Goal: Entertainment & Leisure: Consume media (video, audio)

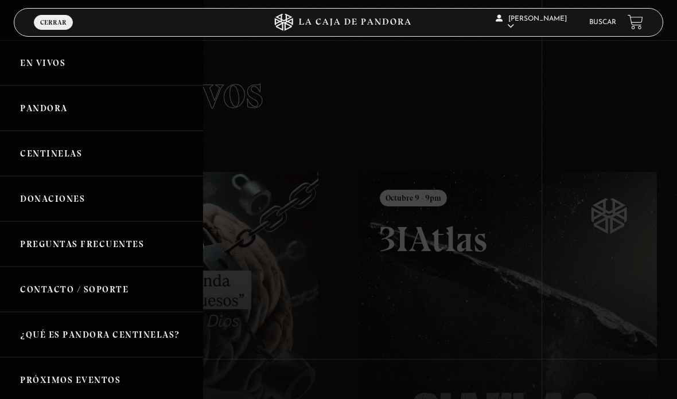
click at [46, 163] on link "Centinelas" at bounding box center [101, 153] width 203 height 45
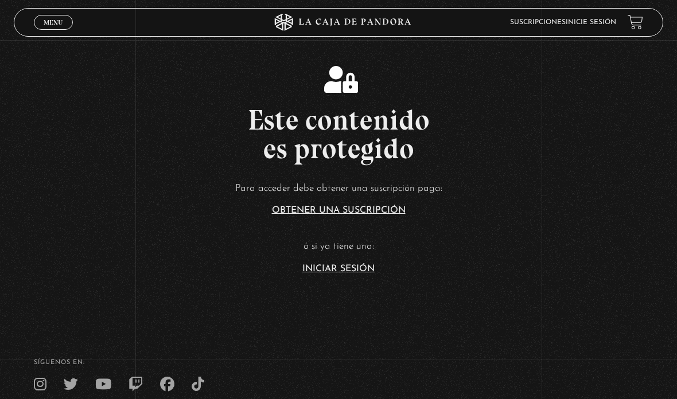
click at [304, 274] on link "Iniciar Sesión" at bounding box center [338, 268] width 72 height 9
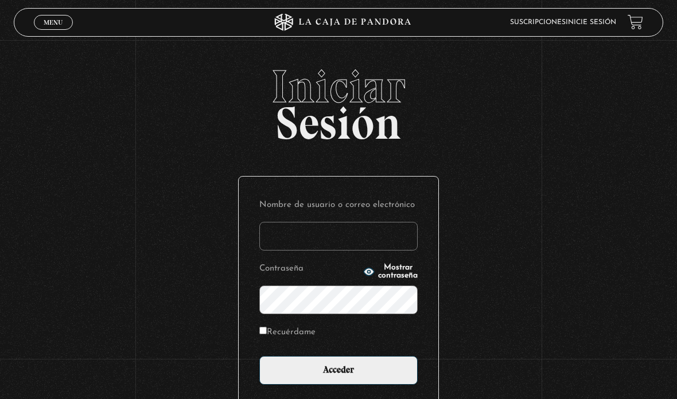
type input "[EMAIL_ADDRESS][DOMAIN_NAME]"
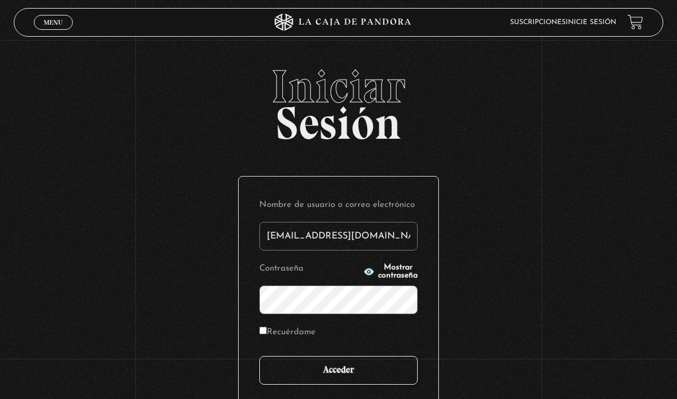
click at [417, 373] on input "Acceder" at bounding box center [338, 370] width 158 height 29
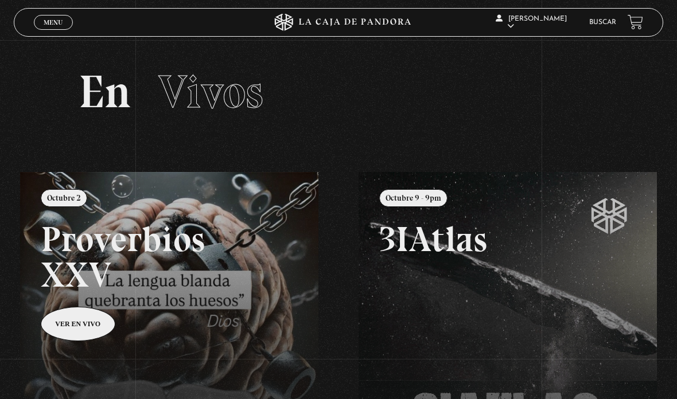
click at [50, 26] on span "Menu" at bounding box center [53, 22] width 19 height 7
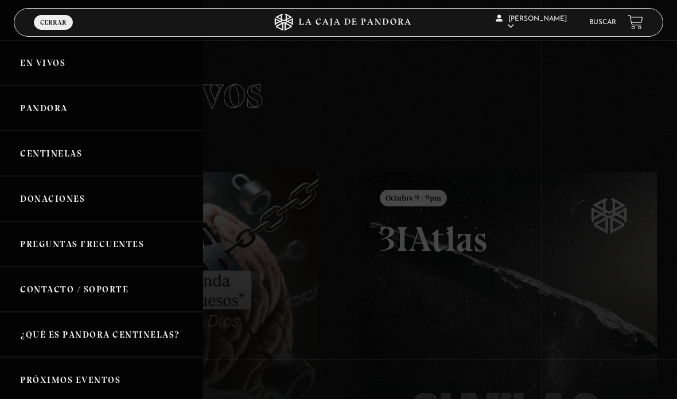
click at [40, 117] on link "Pandora" at bounding box center [101, 107] width 203 height 45
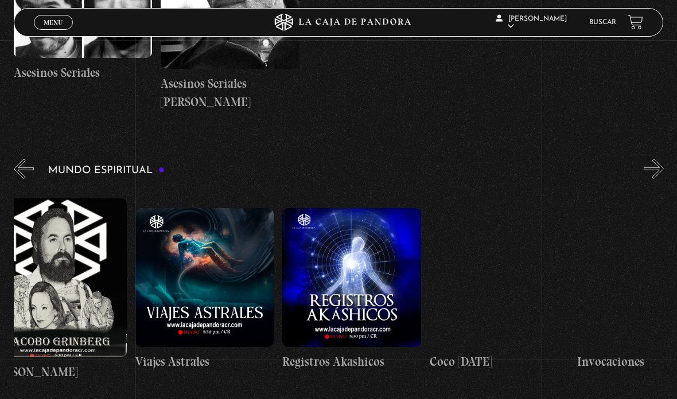
scroll to position [0, 1352]
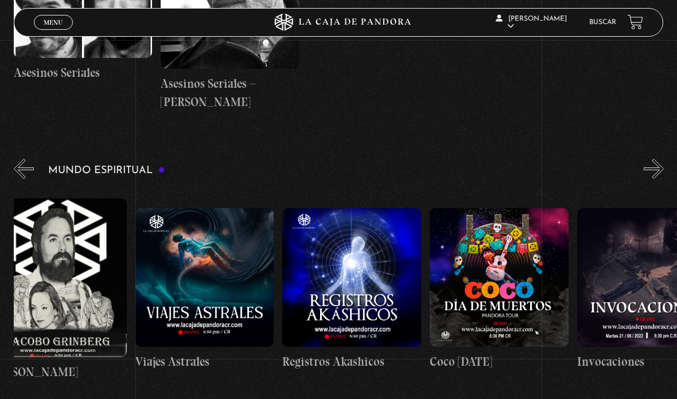
click at [528, 291] on figure at bounding box center [499, 277] width 139 height 139
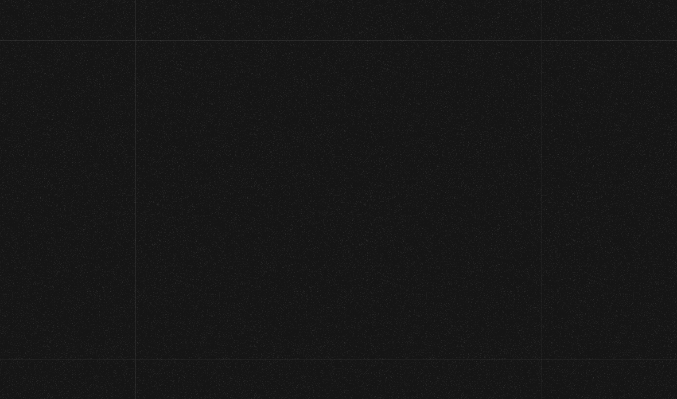
click at [523, 299] on div "Volver [DATE] Coco [DATE] WhatsApp Twitter Messenger Email" at bounding box center [338, 228] width 677 height 376
